Goal: Information Seeking & Learning: Learn about a topic

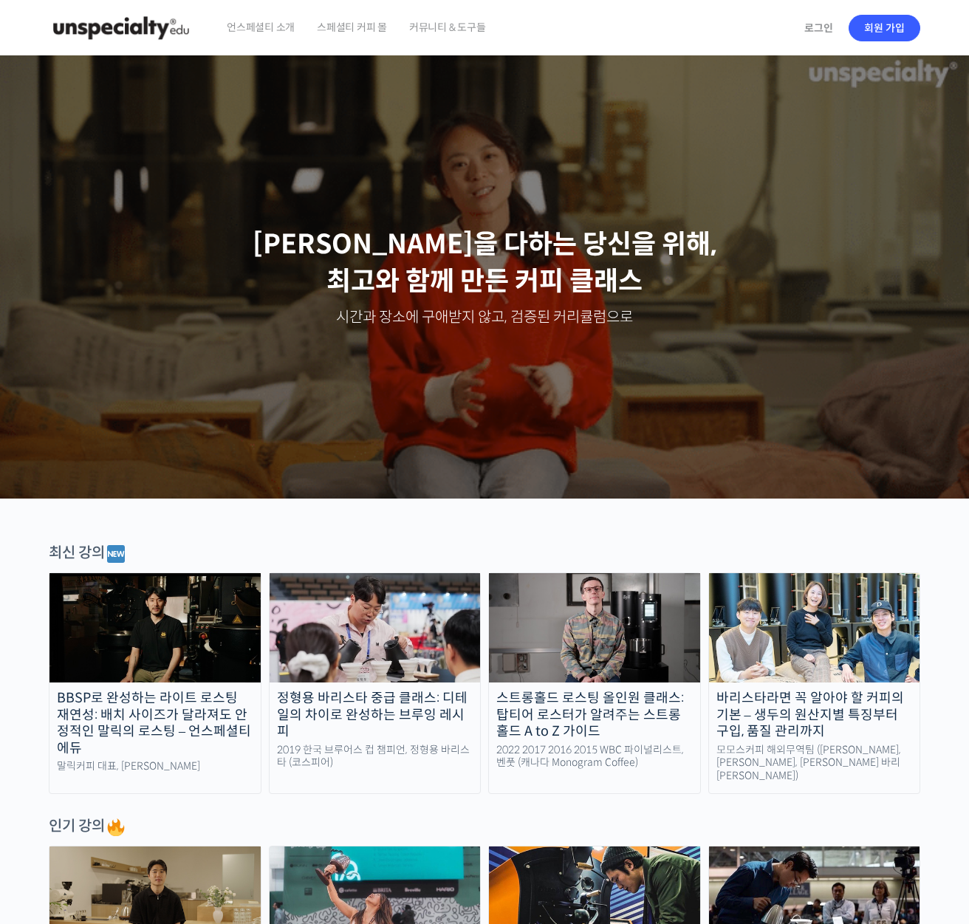
scroll to position [323, 0]
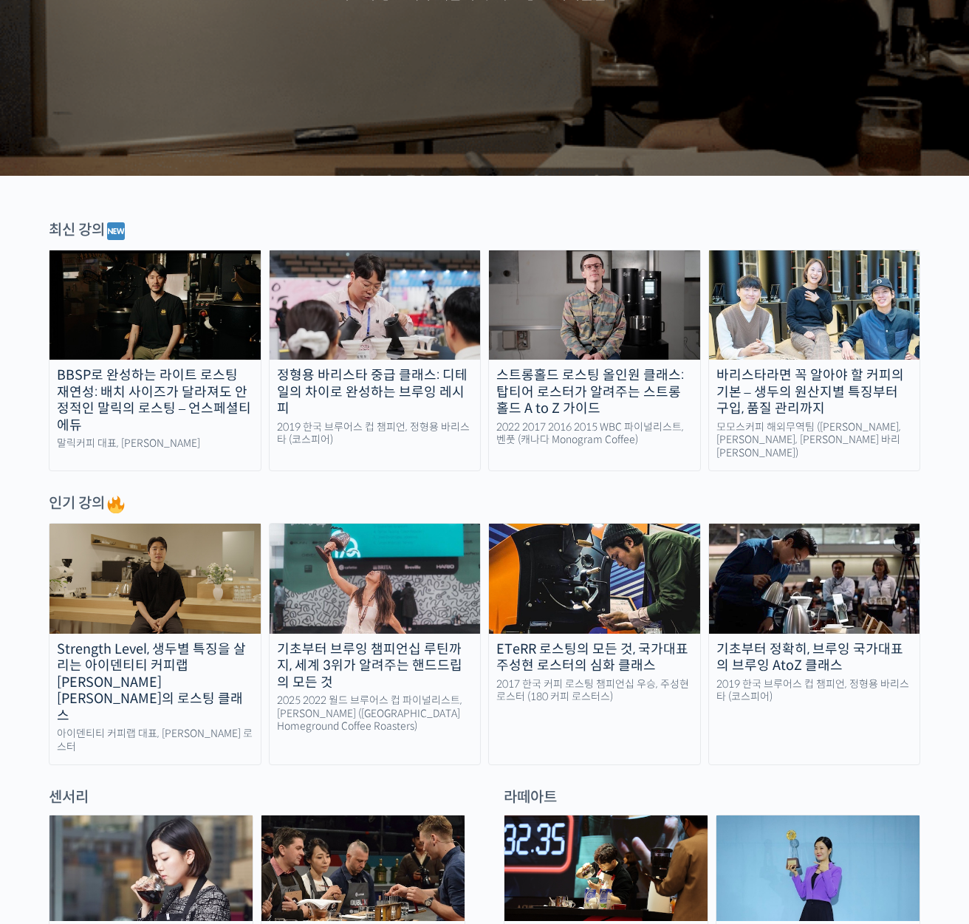
click at [365, 336] on img at bounding box center [375, 304] width 211 height 109
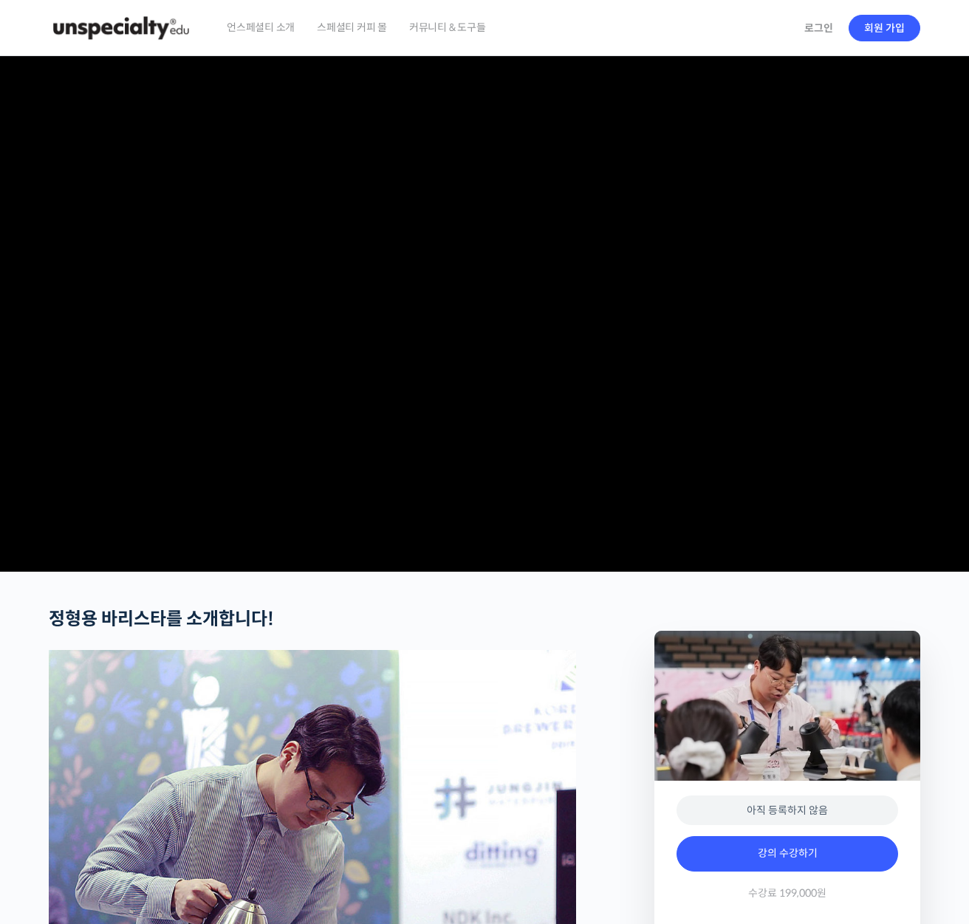
checkbox input "true"
click at [517, 502] on video at bounding box center [485, 311] width 872 height 510
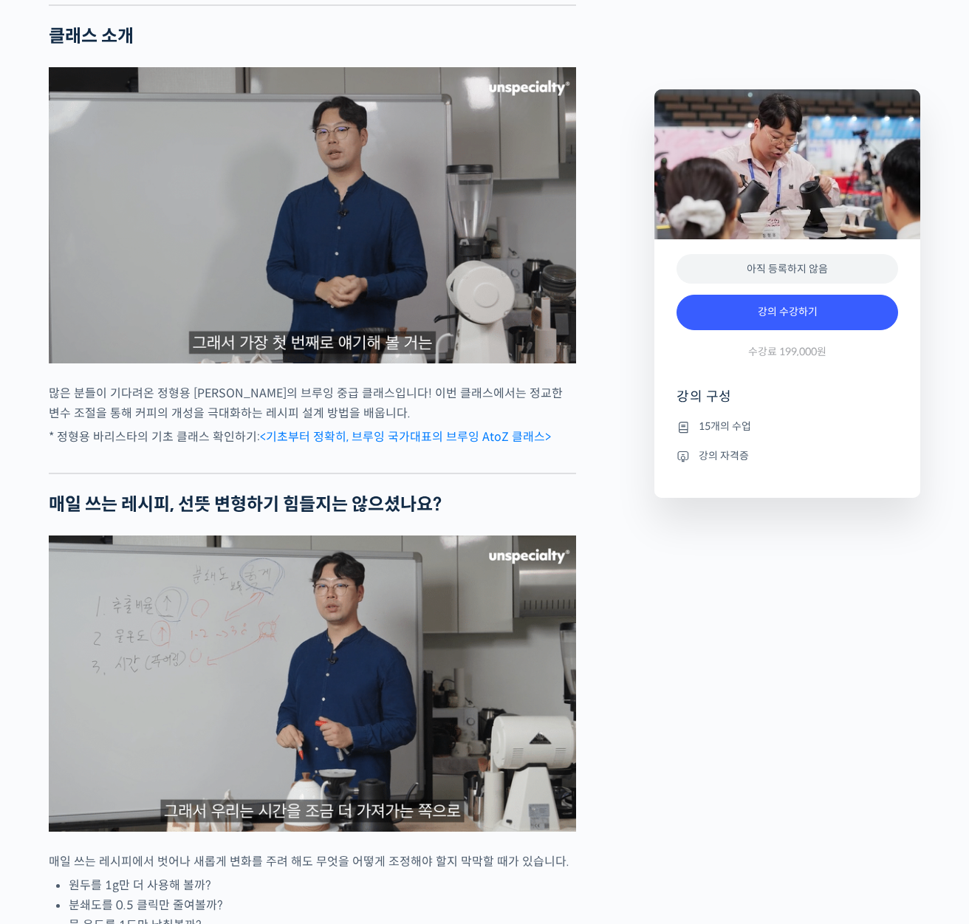
scroll to position [1217, 0]
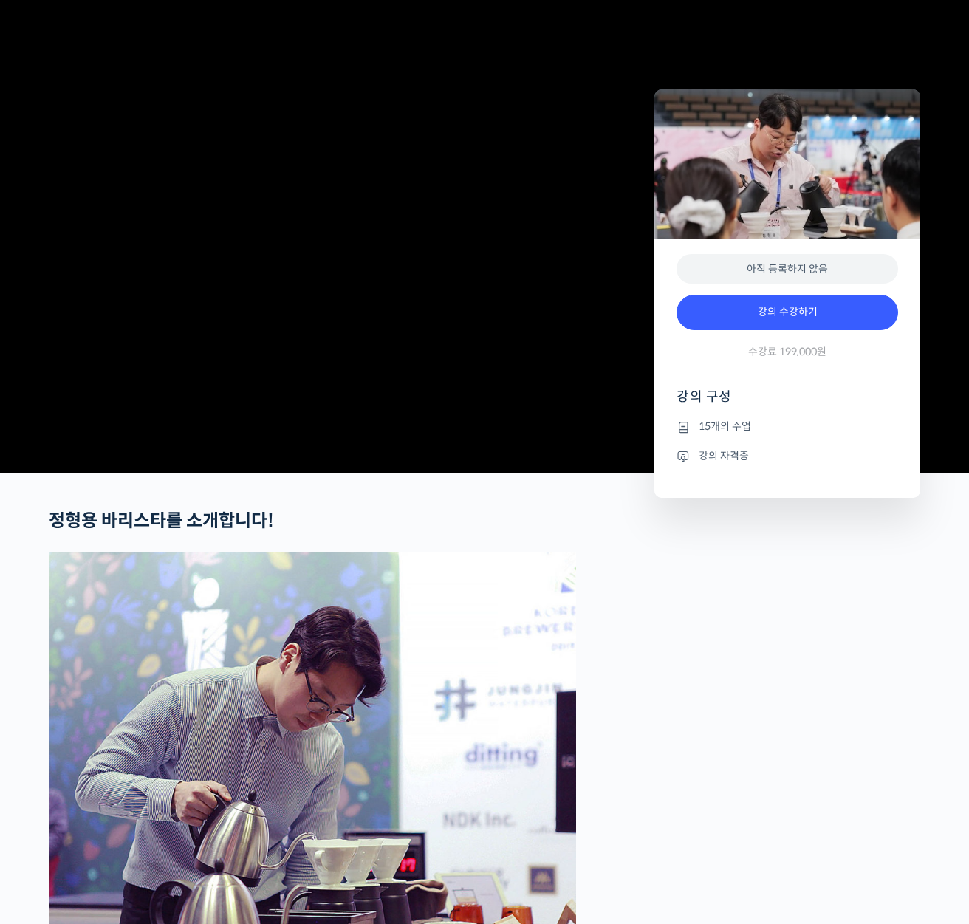
scroll to position [0, 0]
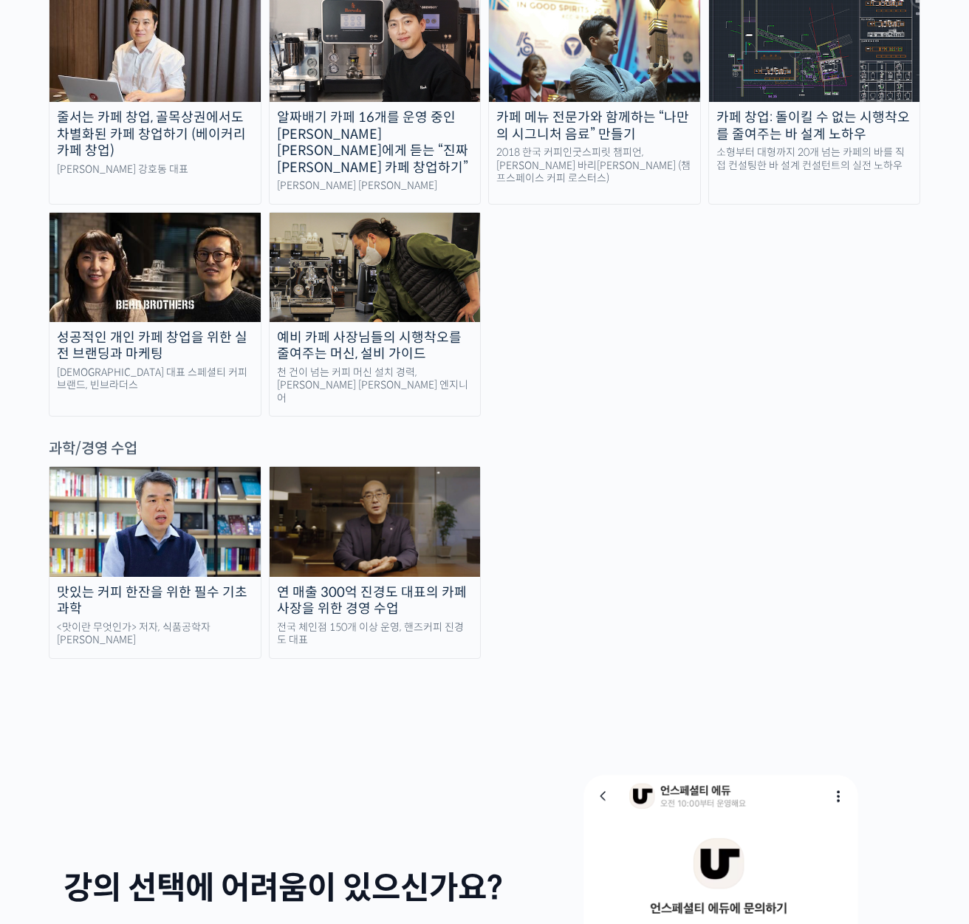
scroll to position [2989, 0]
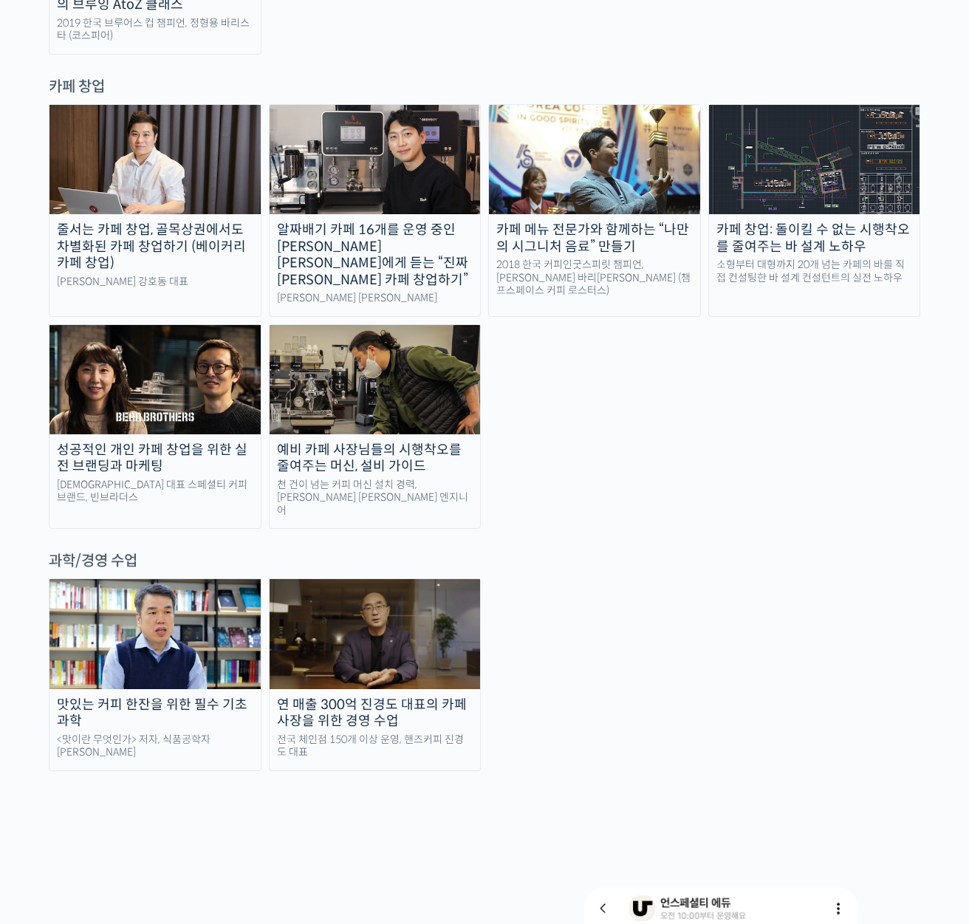
click at [441, 579] on img at bounding box center [375, 633] width 211 height 109
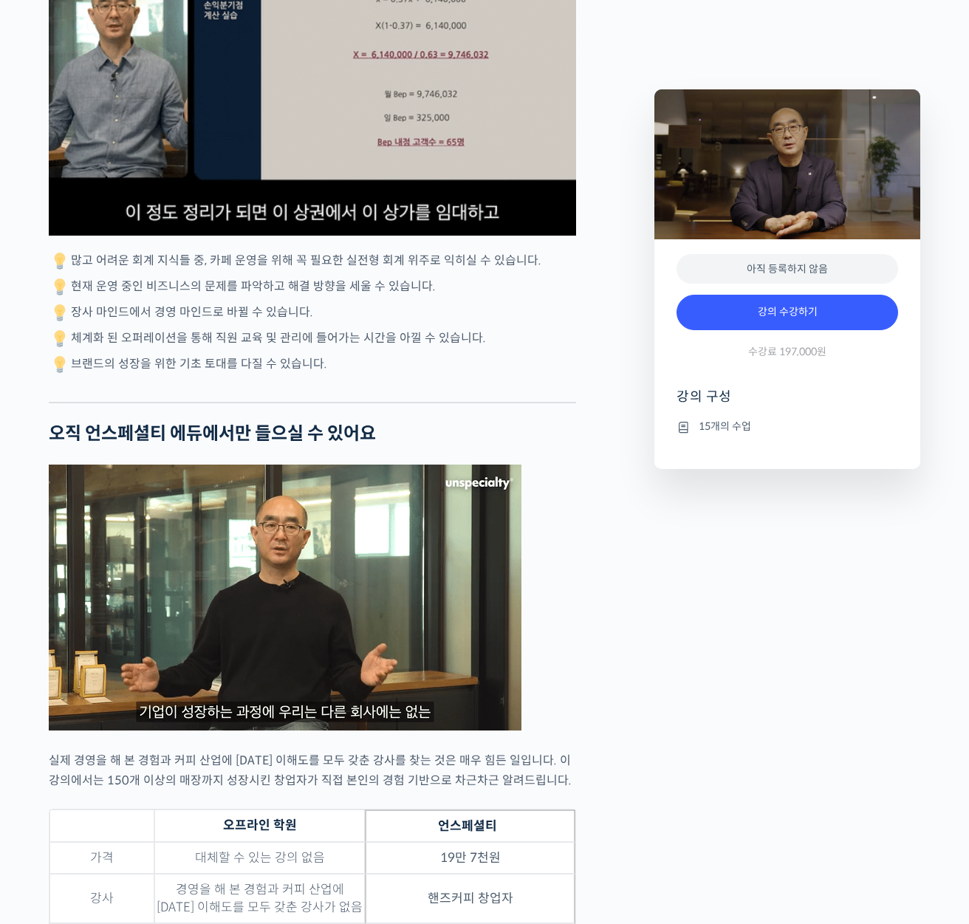
scroll to position [3264, 0]
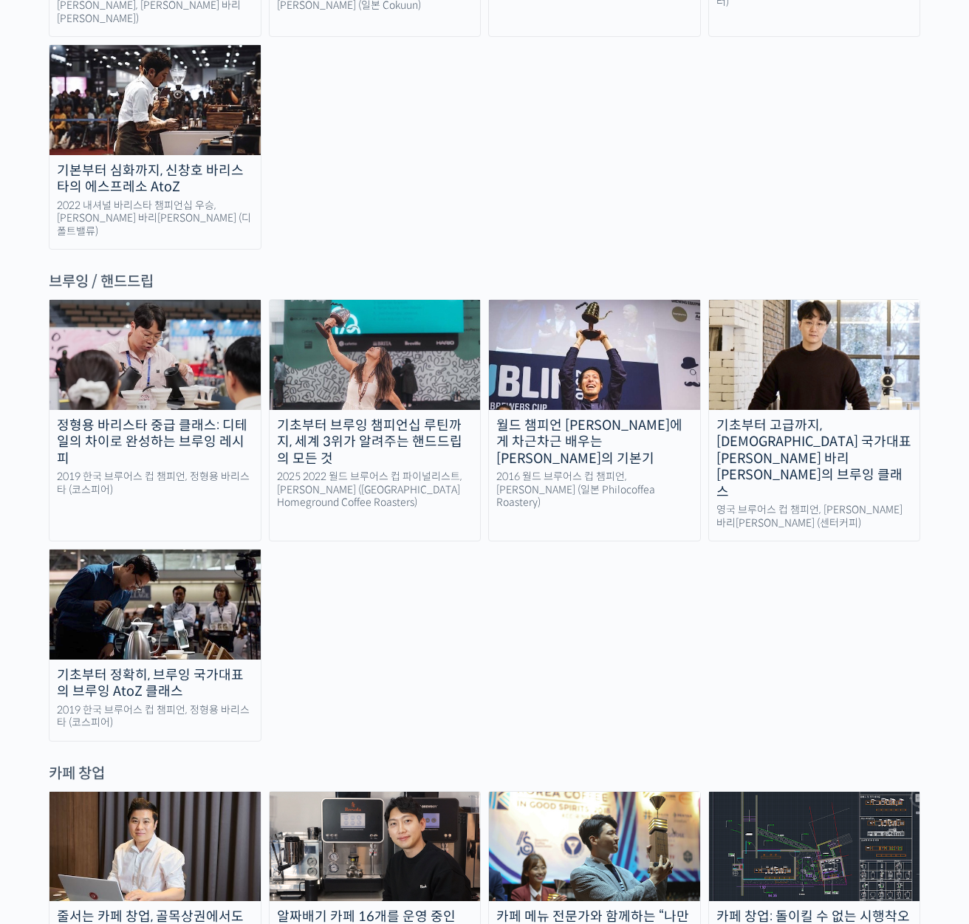
scroll to position [2247, 0]
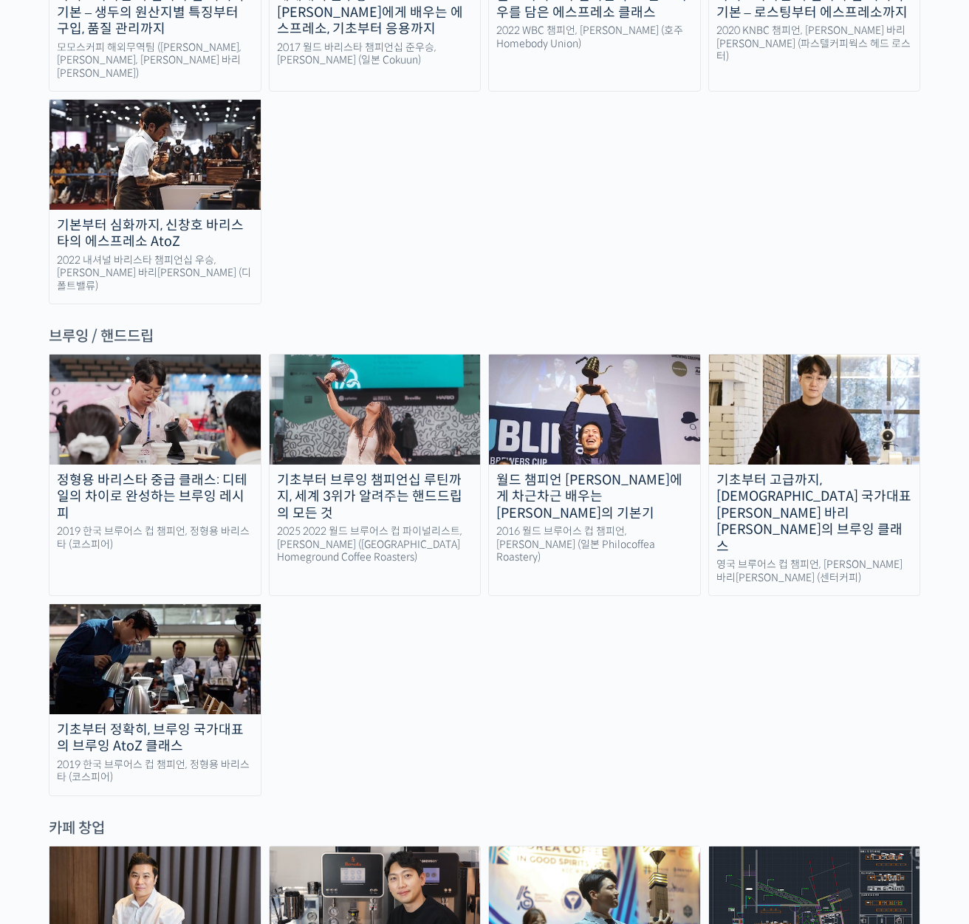
click at [110, 604] on img at bounding box center [154, 658] width 211 height 109
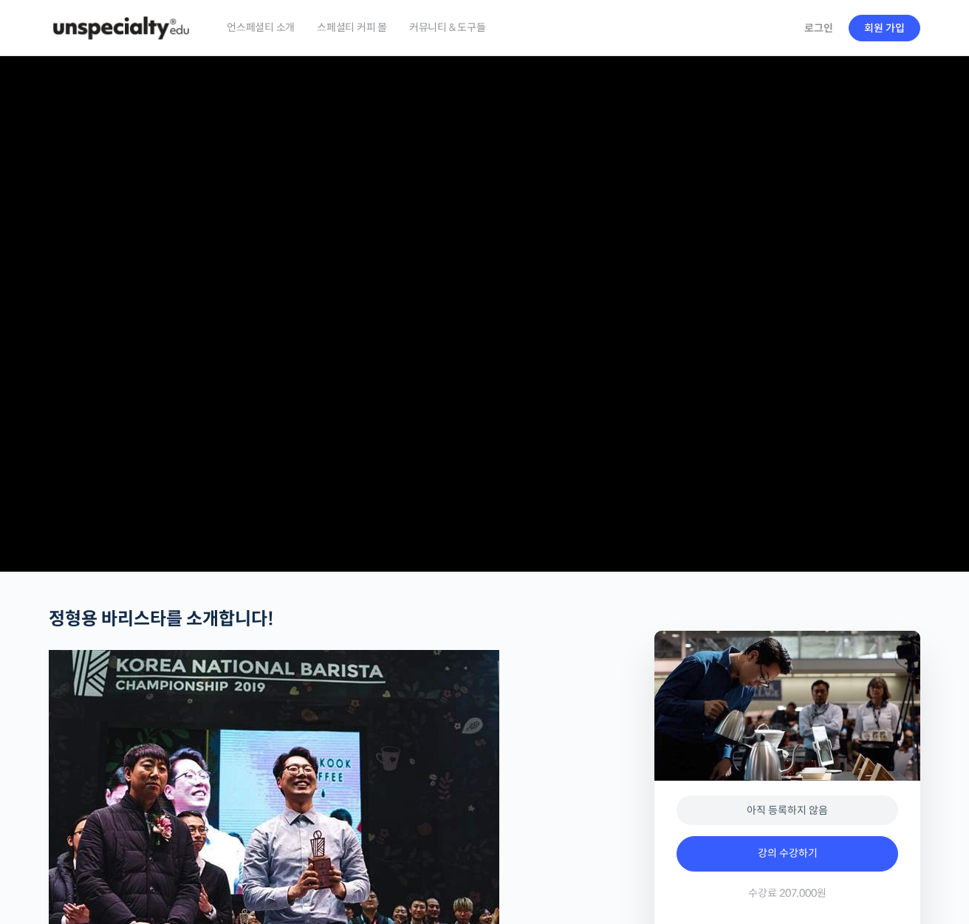
checkbox input "true"
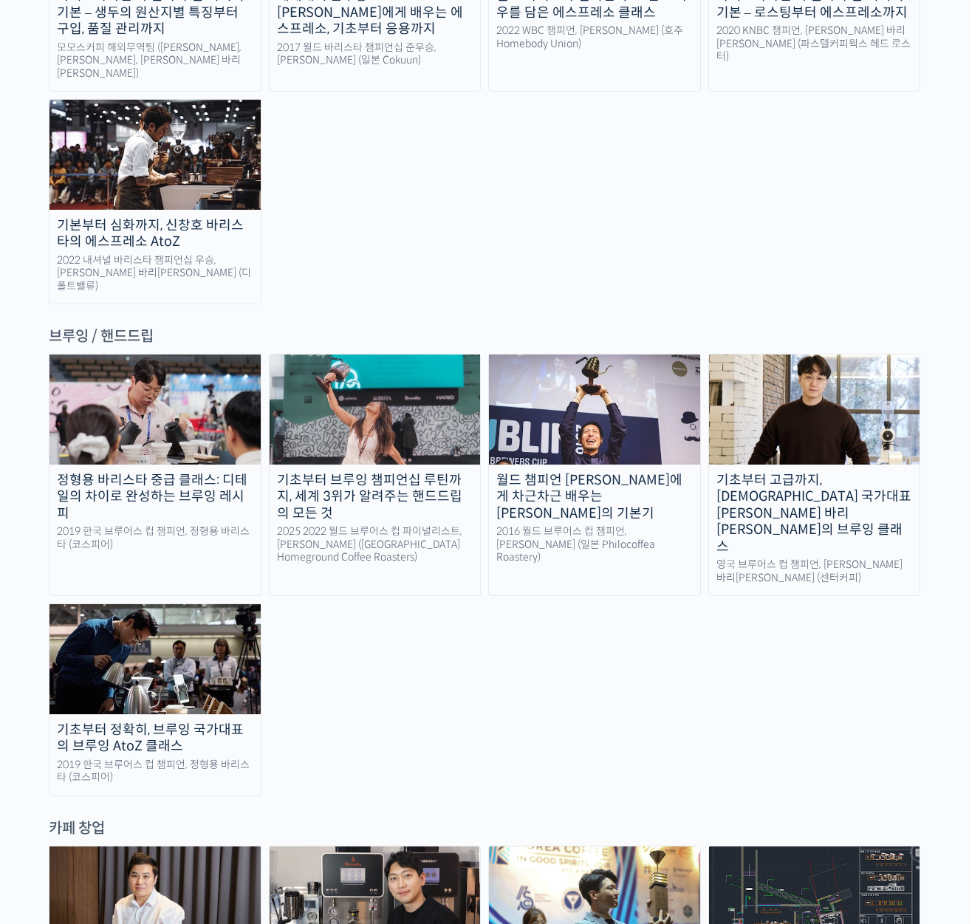
scroll to position [2247, 0]
click at [592, 355] on img at bounding box center [594, 409] width 211 height 109
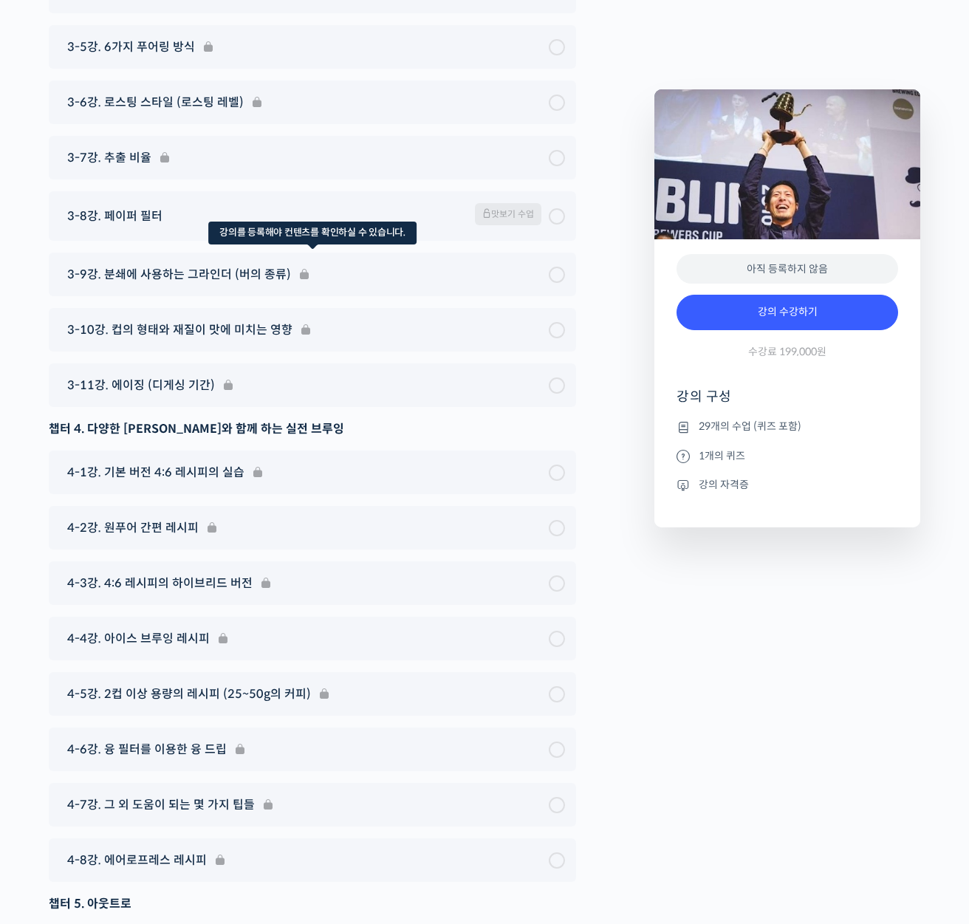
scroll to position [7279, 0]
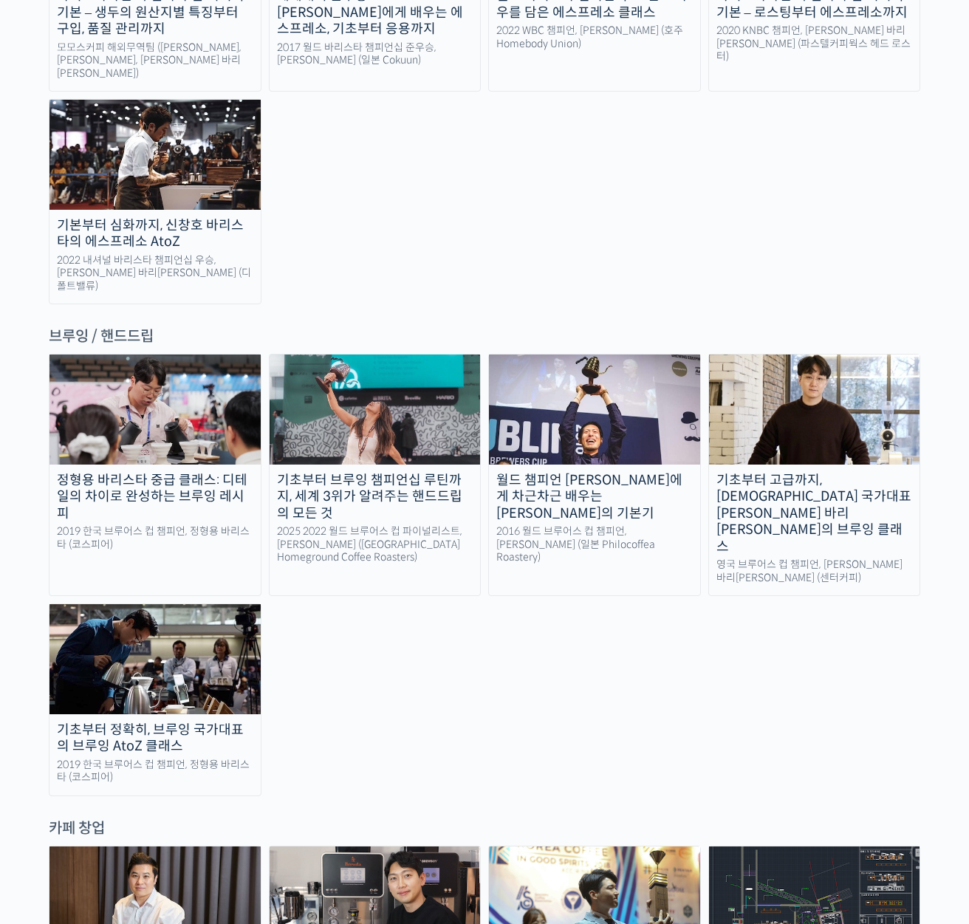
click at [419, 355] on img at bounding box center [375, 409] width 211 height 109
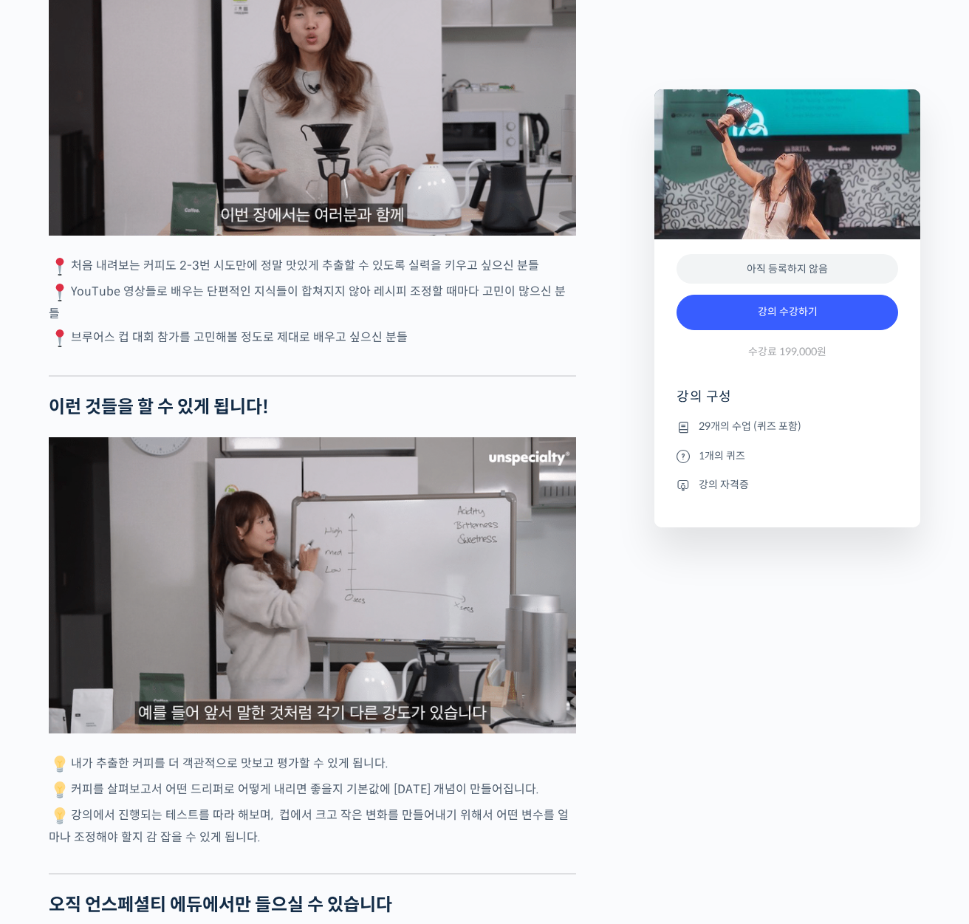
scroll to position [3769, 0]
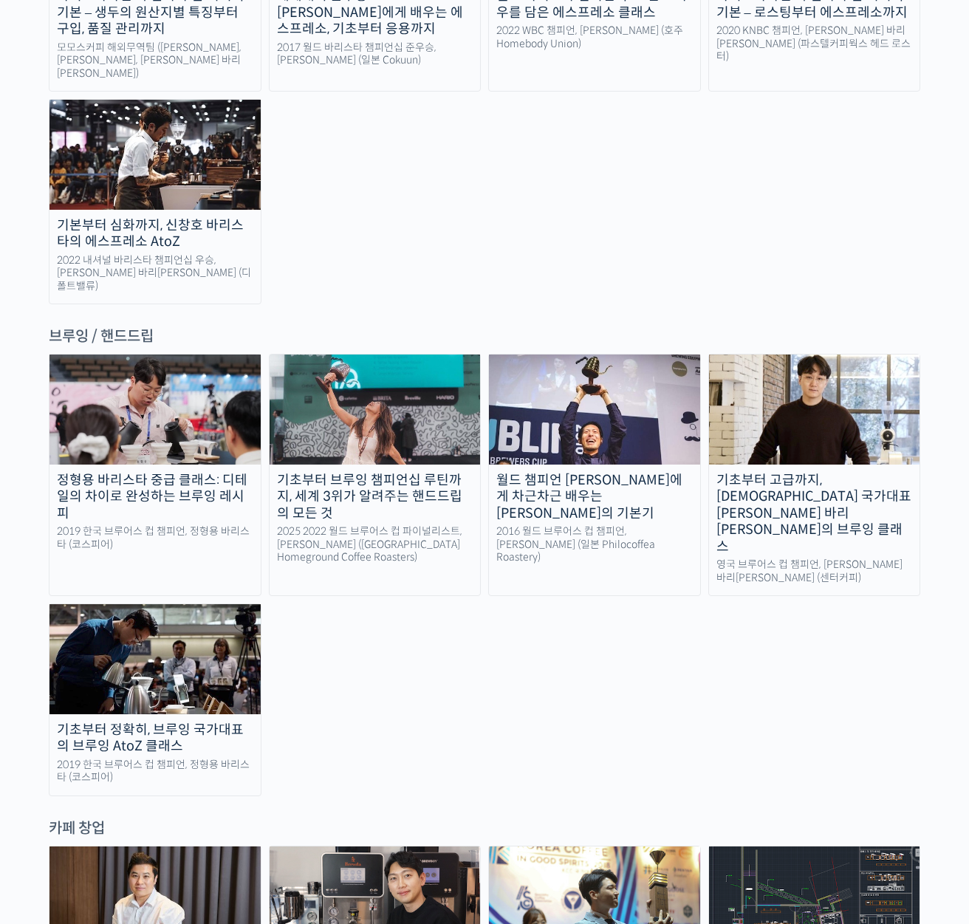
click at [763, 472] on div "기초부터 고급까지, [DEMOGRAPHIC_DATA] 국가대표 [PERSON_NAME] 바리[PERSON_NAME]의 브루잉 클래스" at bounding box center [814, 513] width 211 height 83
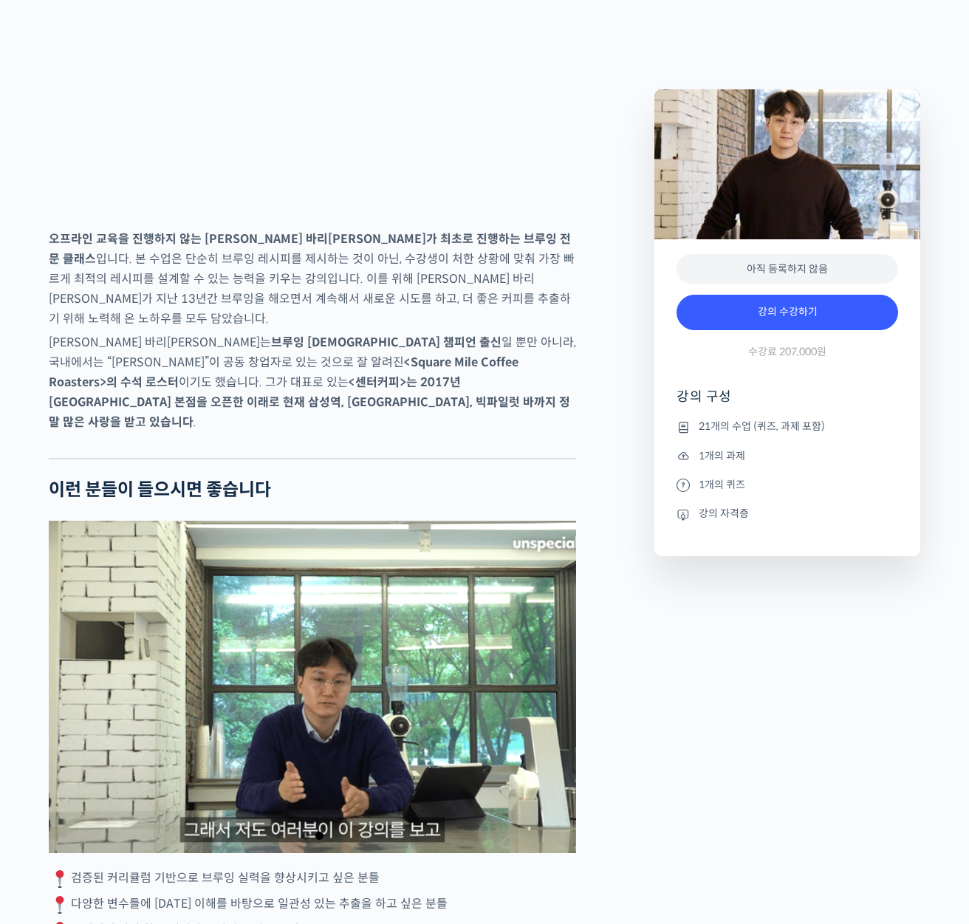
scroll to position [1563, 0]
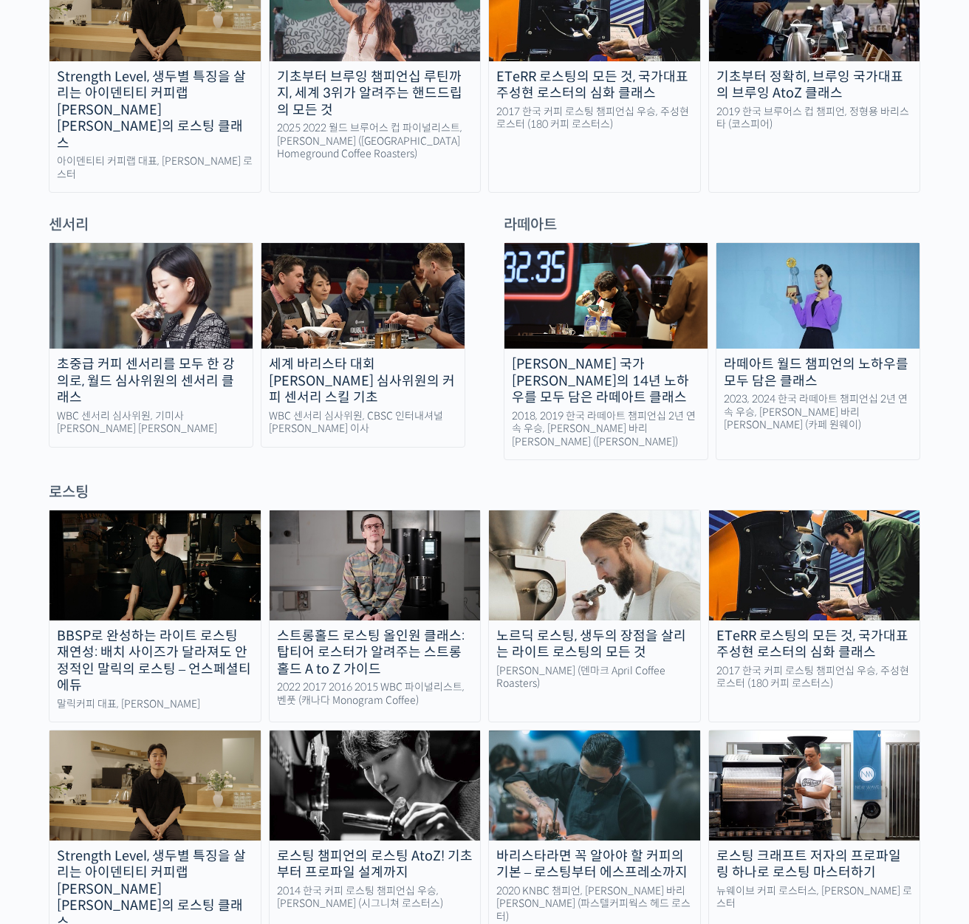
scroll to position [1022, 0]
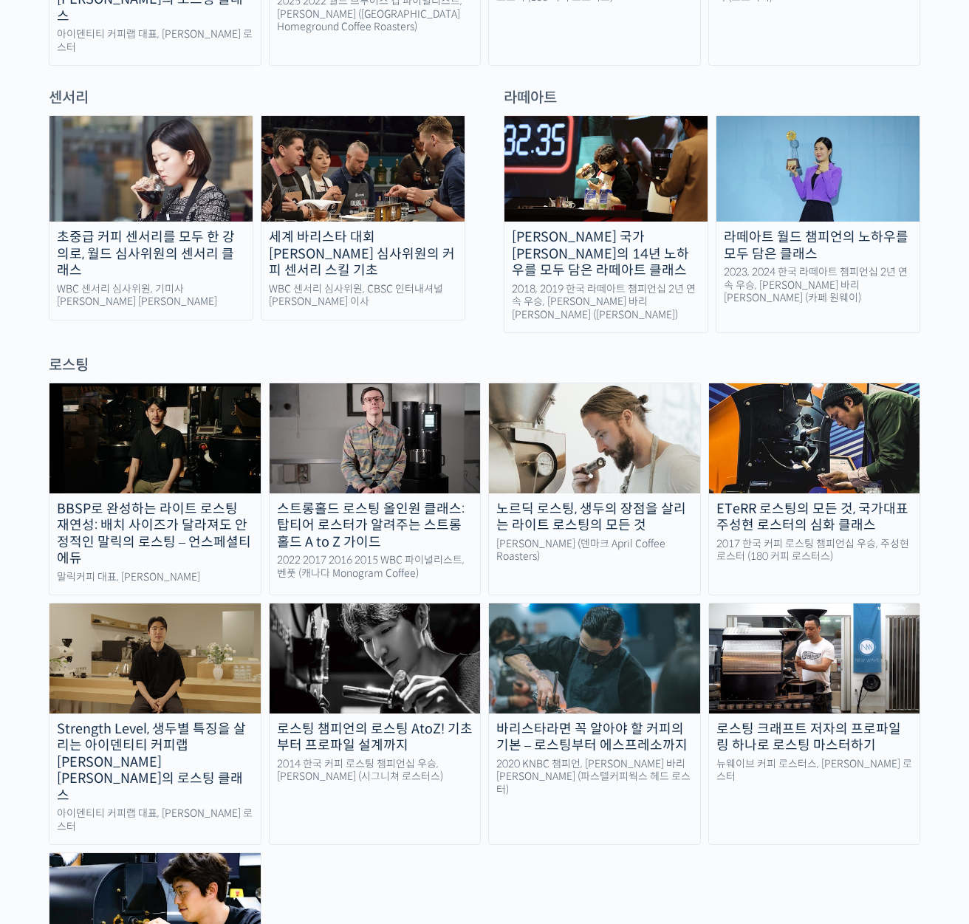
click at [68, 355] on div "로스팅" at bounding box center [485, 365] width 872 height 20
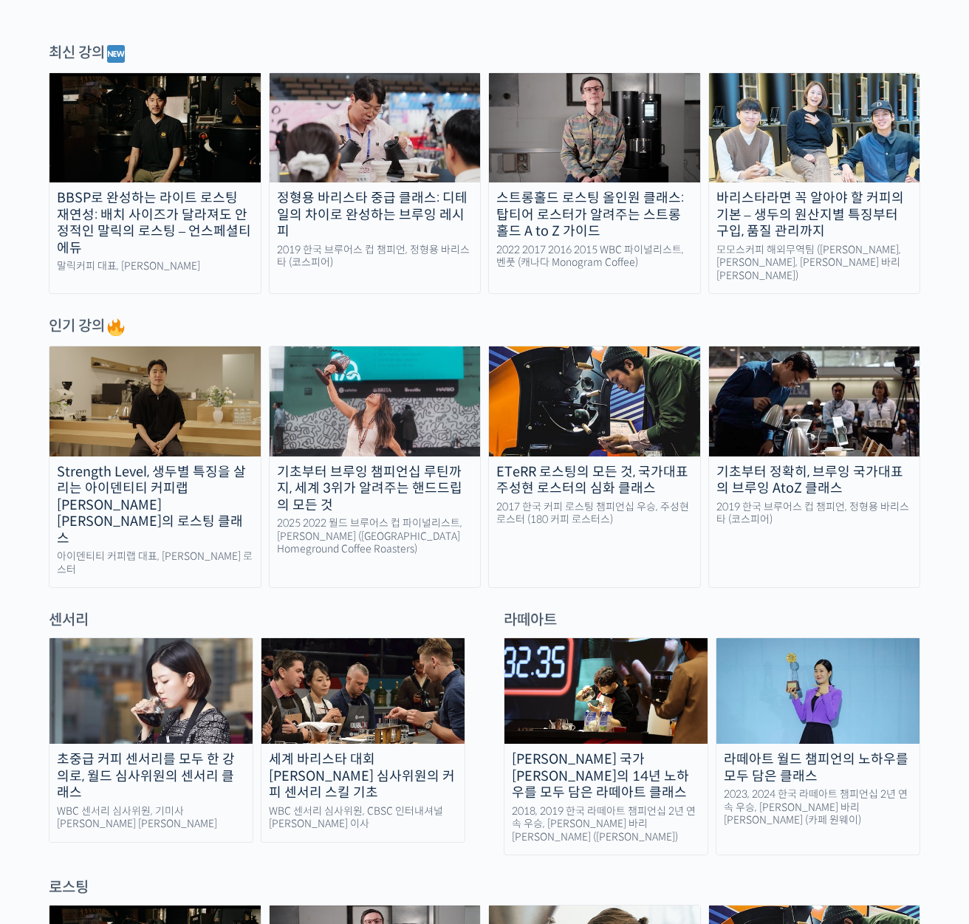
scroll to position [438, 0]
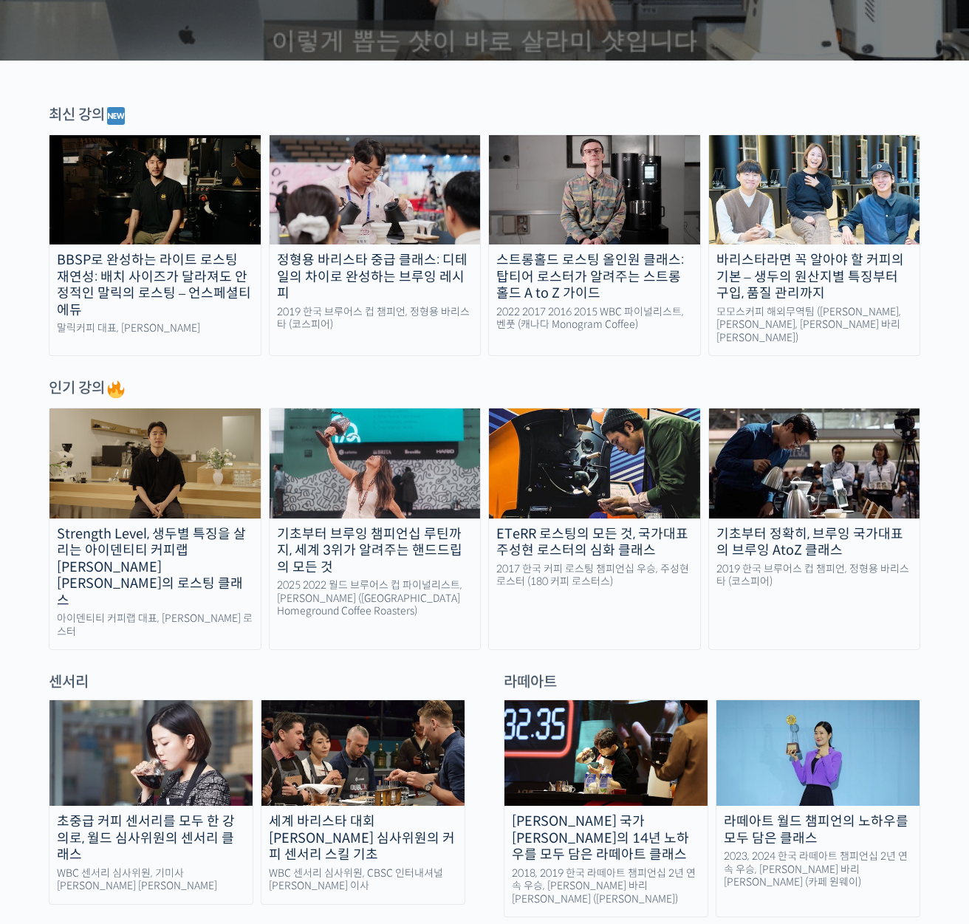
click at [765, 279] on div "바리스타라면 꼭 알아야 할 커피의 기본 – 생두의 원산지별 특징부터 구입, 품질 관리까지" at bounding box center [814, 277] width 211 height 50
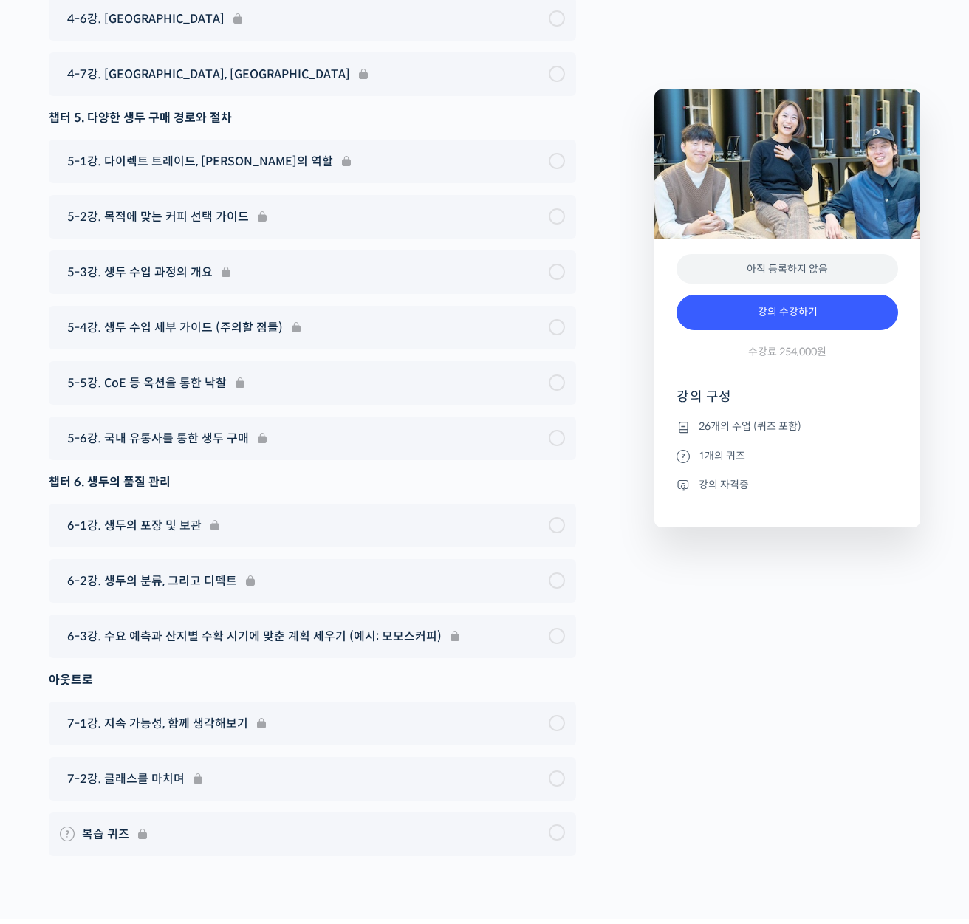
scroll to position [8260, 0]
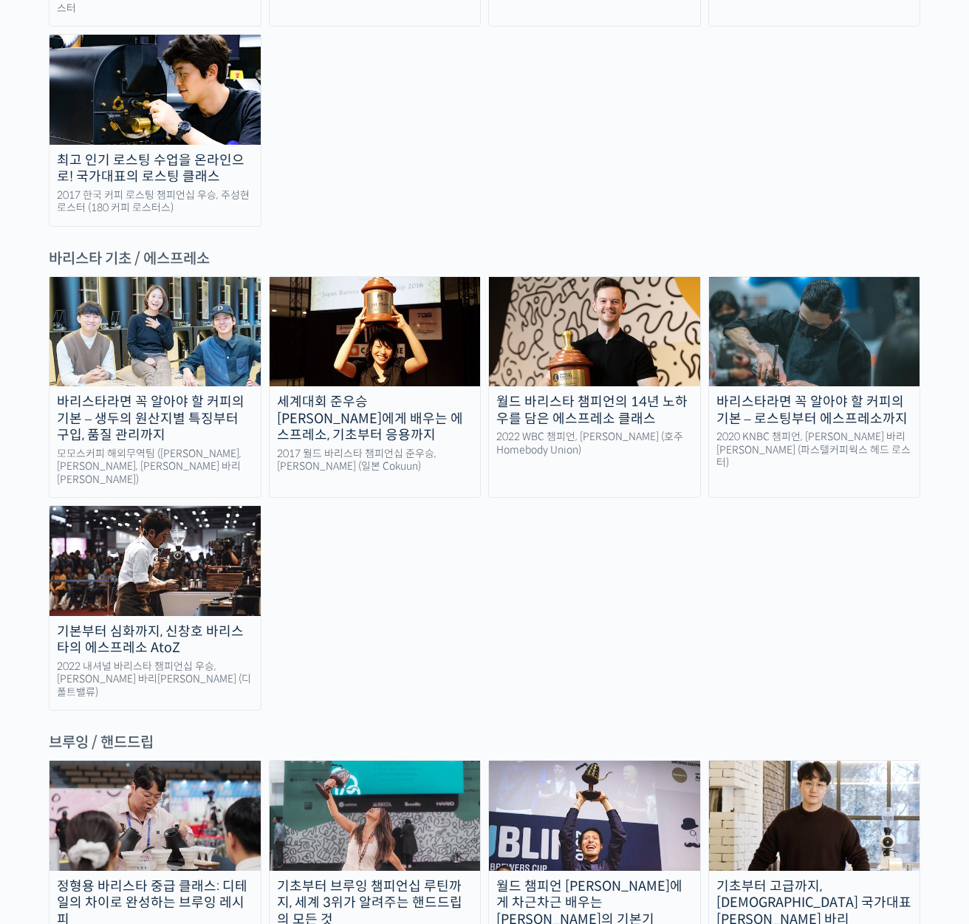
scroll to position [2151, 0]
